Goal: Information Seeking & Learning: Learn about a topic

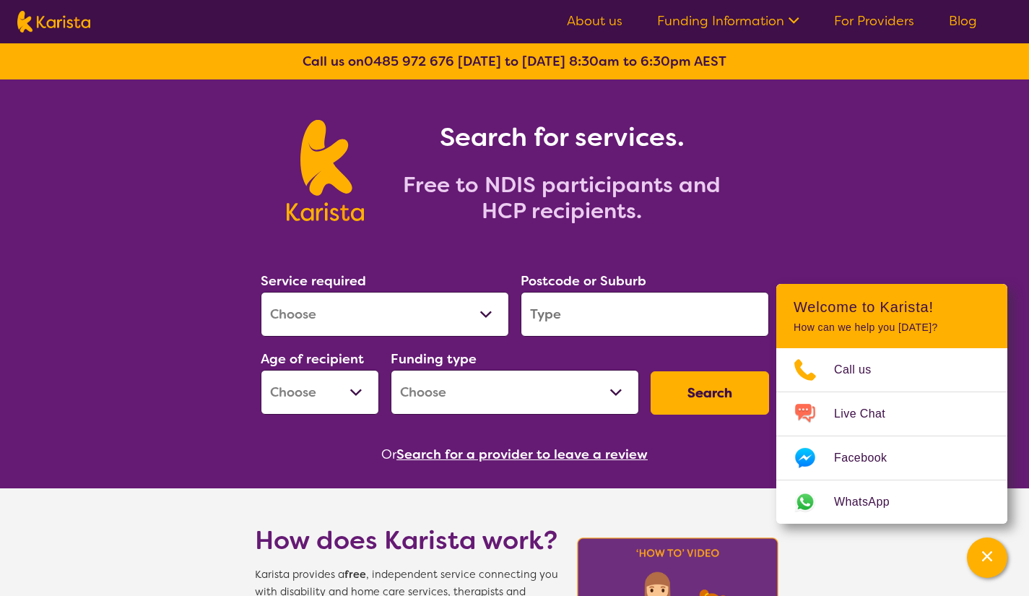
click at [285, 318] on select "Allied Health Assistant Assessment (ADHD or Autism) Behaviour support Counselli…" at bounding box center [385, 314] width 248 height 45
select select "Personal care"
click at [261, 292] on select "Allied Health Assistant Assessment (ADHD or Autism) Behaviour support Counselli…" at bounding box center [385, 314] width 248 height 45
click at [571, 323] on input "search" at bounding box center [645, 314] width 248 height 45
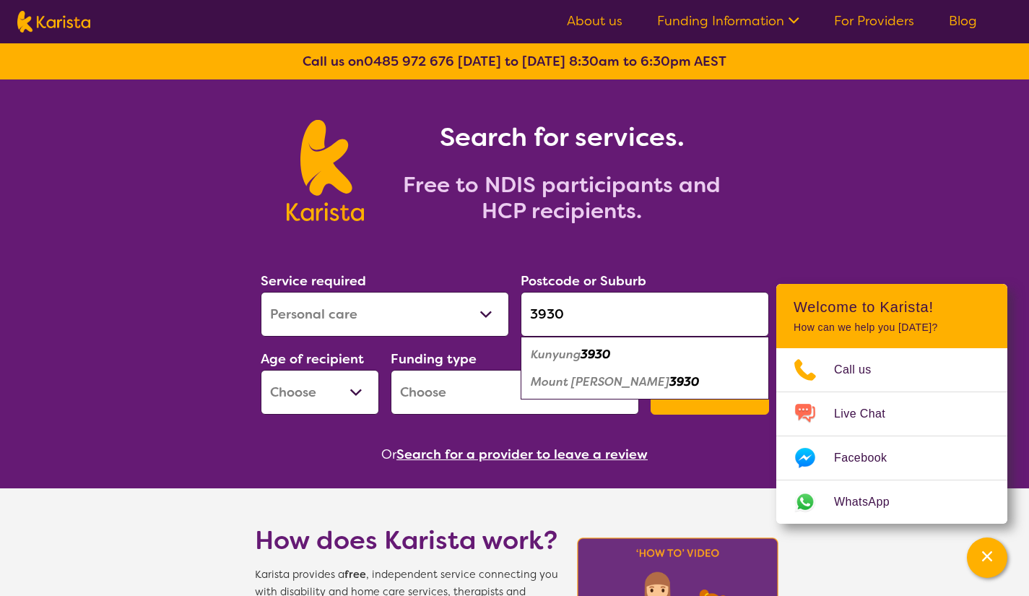
type input "3930"
click at [320, 392] on select "Early Childhood - 0 to 9 Child - 10 to 11 Adolescent - 12 to 17 Adult - 18 to 6…" at bounding box center [320, 392] width 118 height 45
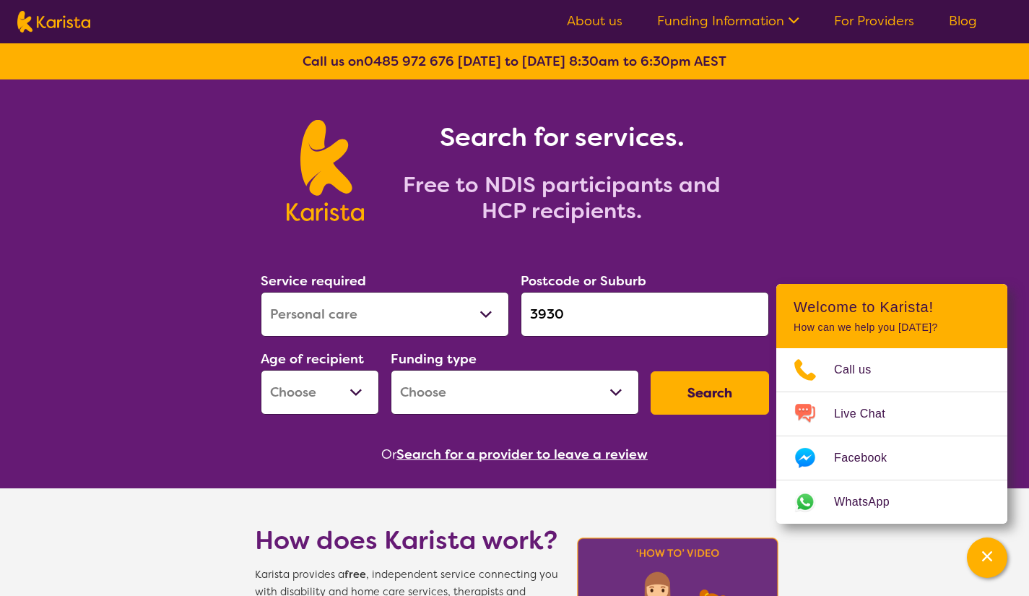
select select "EC"
click at [261, 370] on select "Early Childhood - 0 to 9 Child - 10 to 11 Adolescent - 12 to 17 Adult - 18 to 6…" at bounding box center [320, 392] width 118 height 45
click at [425, 404] on select "Home Care Package (HCP) National Disability Insurance Scheme (NDIS) I don't know" at bounding box center [515, 392] width 248 height 45
select select "i-don-t-know"
click at [391, 370] on select "Home Care Package (HCP) National Disability Insurance Scheme (NDIS) I don't know" at bounding box center [515, 392] width 248 height 45
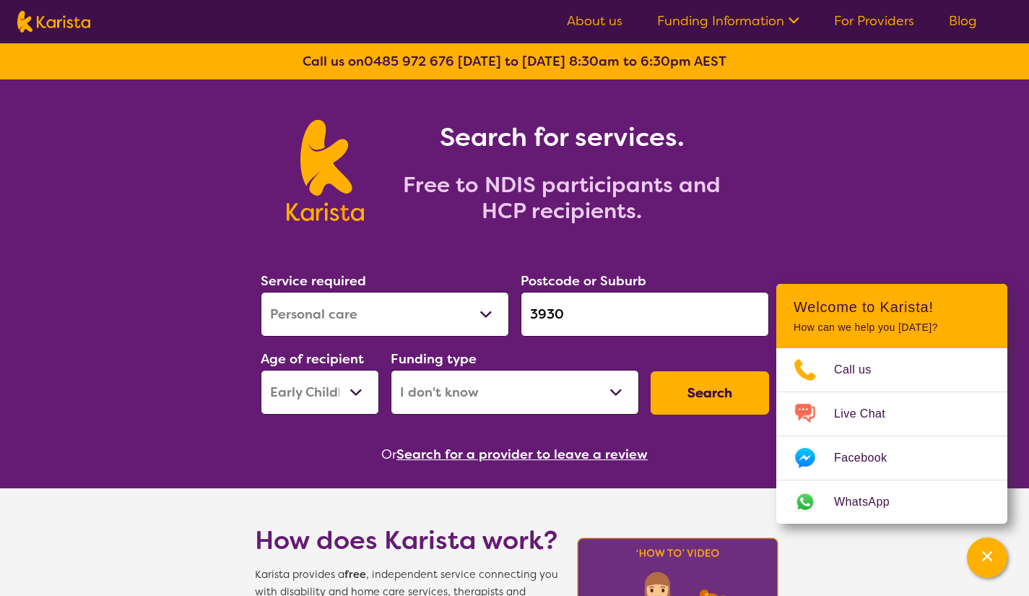
click at [696, 402] on button "Search" at bounding box center [710, 392] width 118 height 43
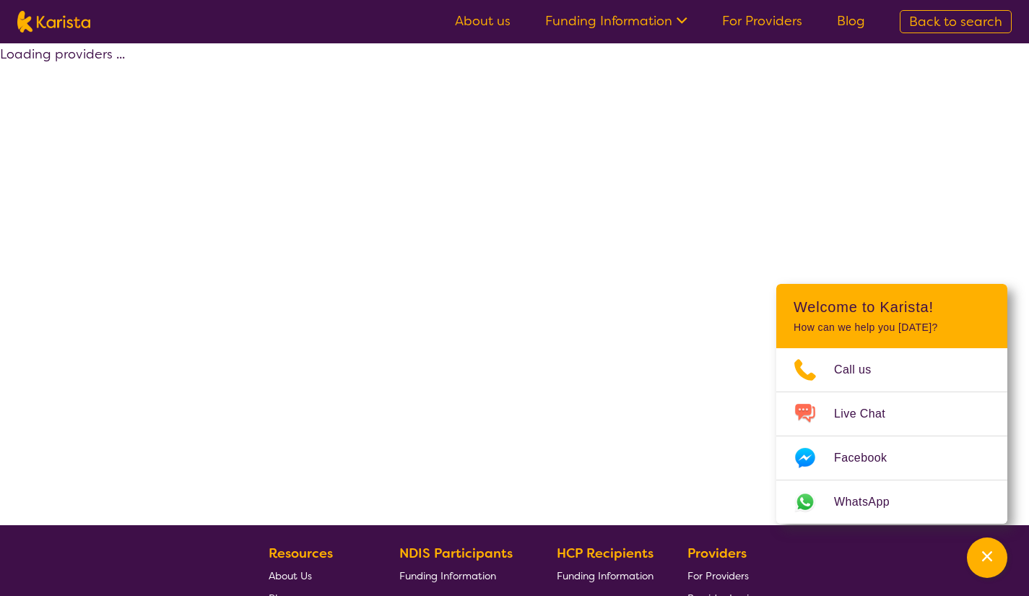
select select "Personal care"
select select "EC"
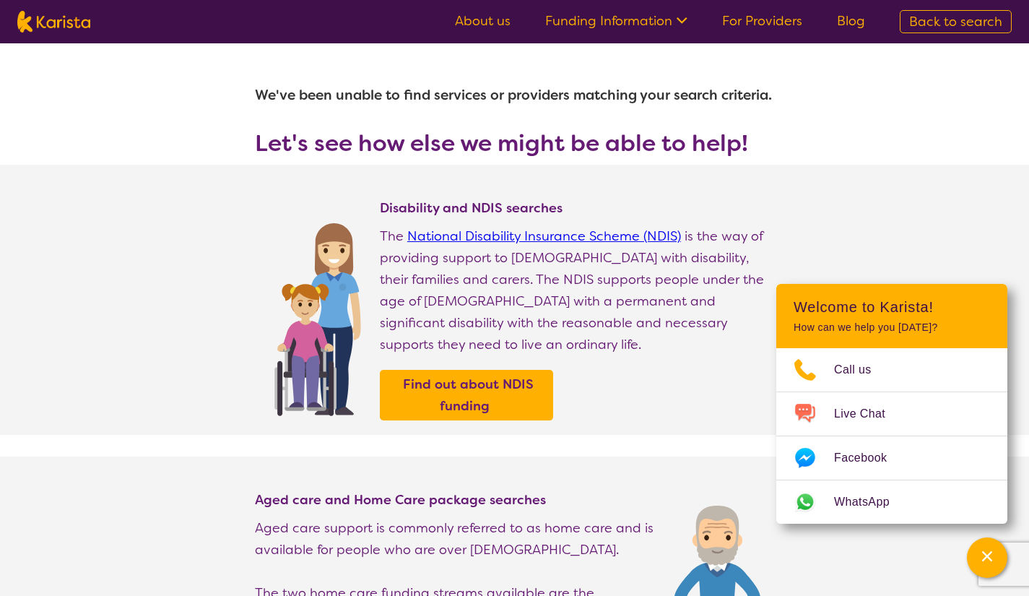
click at [403, 376] on b "Find out about NDIS funding" at bounding box center [468, 395] width 131 height 39
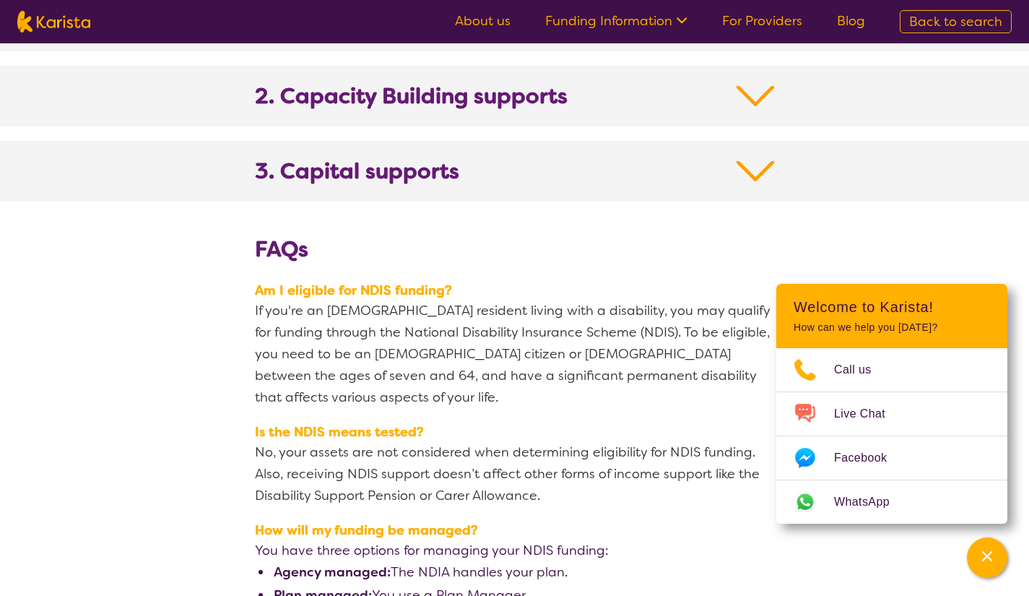
scroll to position [1591, 0]
